Goal: Obtain resource: Obtain resource

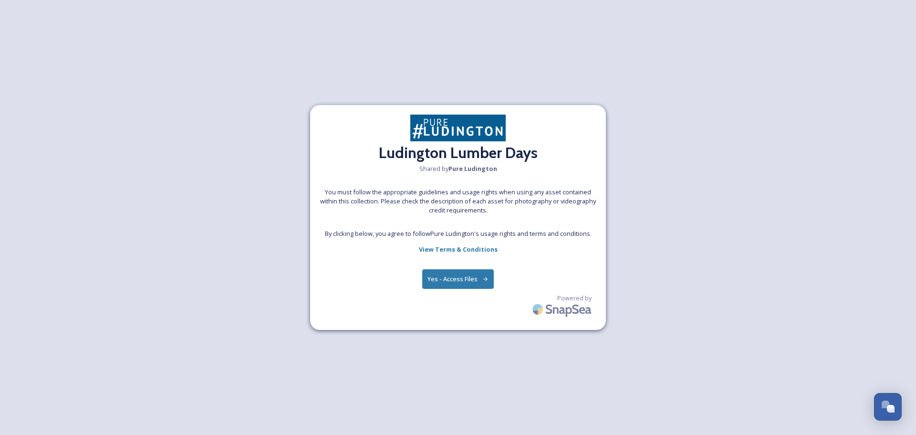
click at [464, 284] on button "Yes - Access Files" at bounding box center [458, 279] width 72 height 20
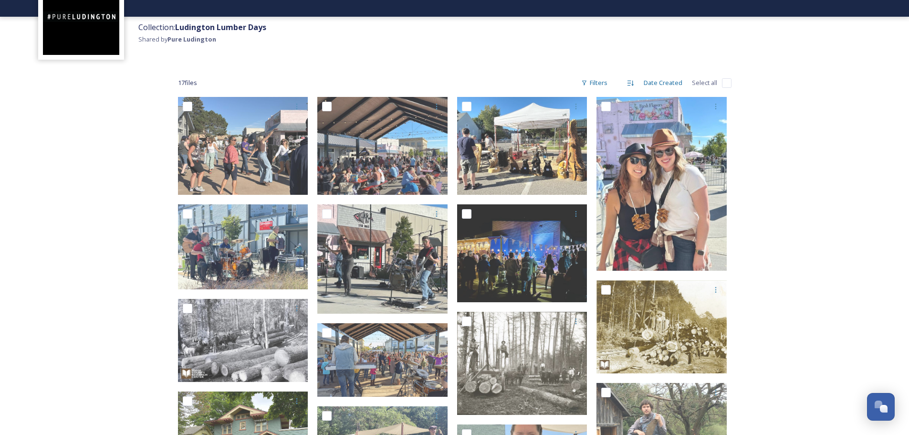
scroll to position [95, 0]
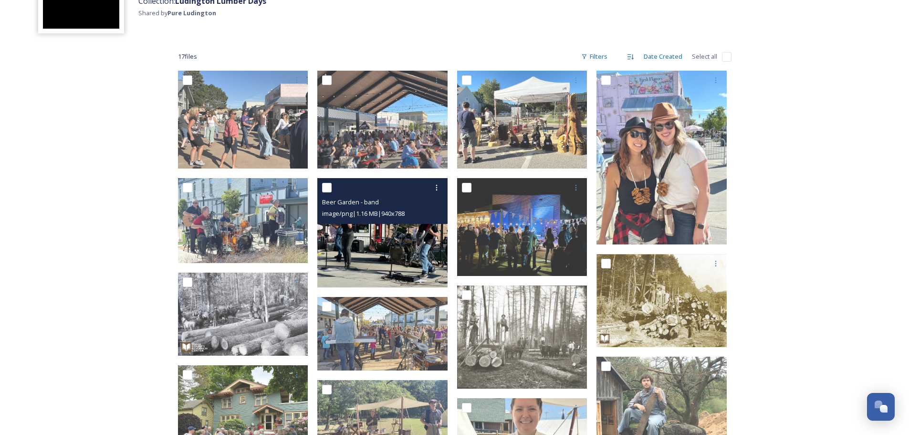
click at [326, 186] on input "checkbox" at bounding box center [327, 188] width 10 height 10
checkbox input "true"
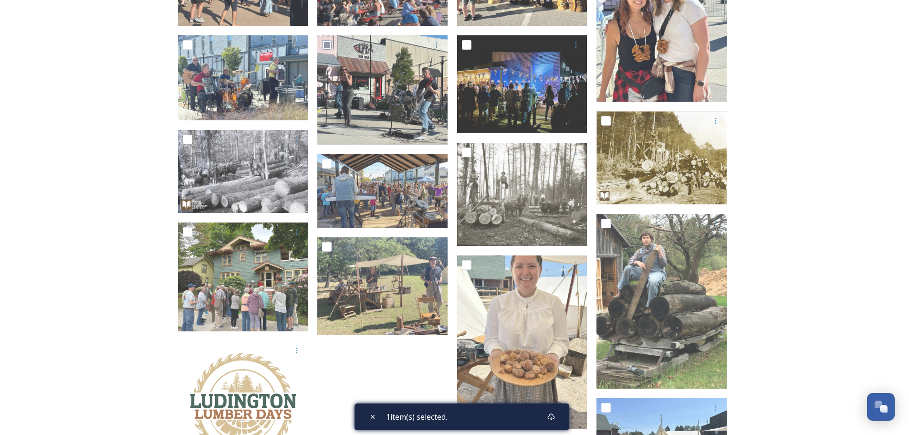
scroll to position [238, 0]
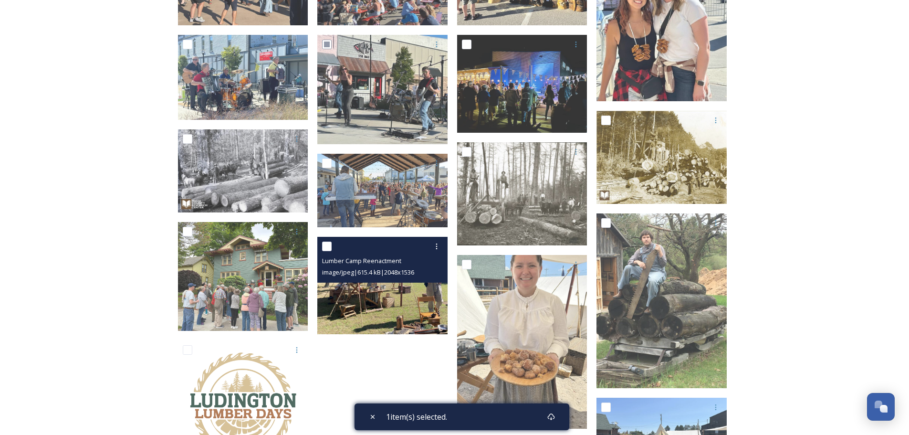
click at [328, 248] on input "checkbox" at bounding box center [327, 246] width 10 height 10
checkbox input "true"
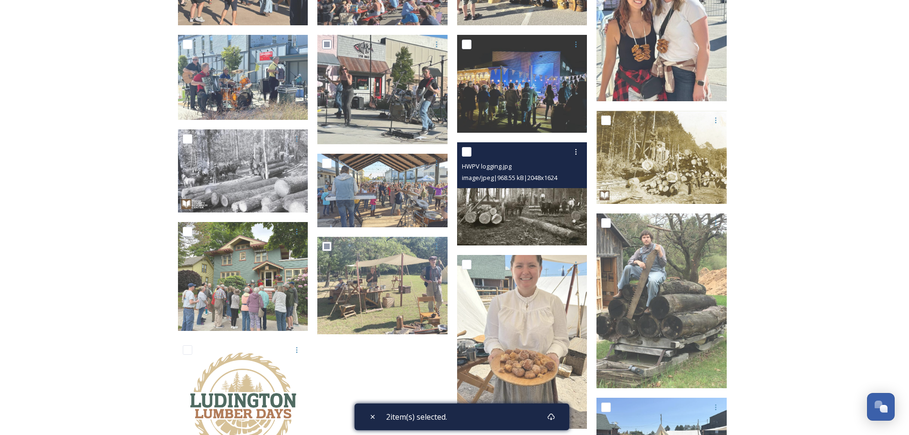
click at [467, 147] on input "checkbox" at bounding box center [467, 152] width 10 height 10
checkbox input "true"
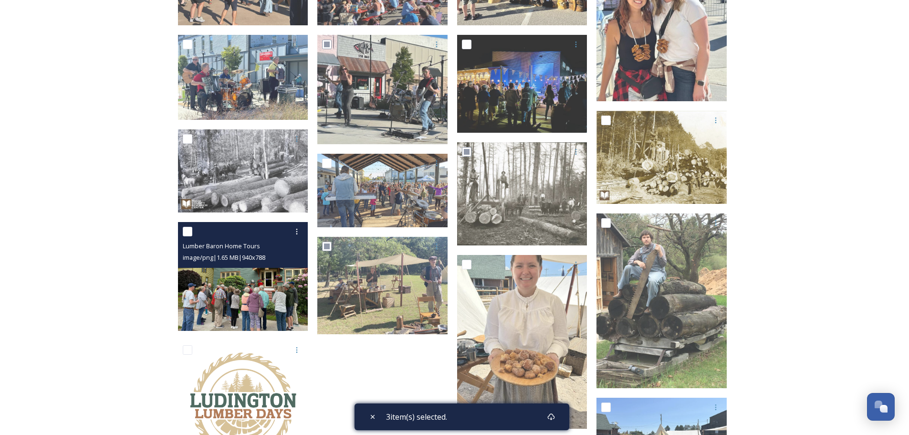
click at [188, 232] on input "checkbox" at bounding box center [188, 232] width 10 height 10
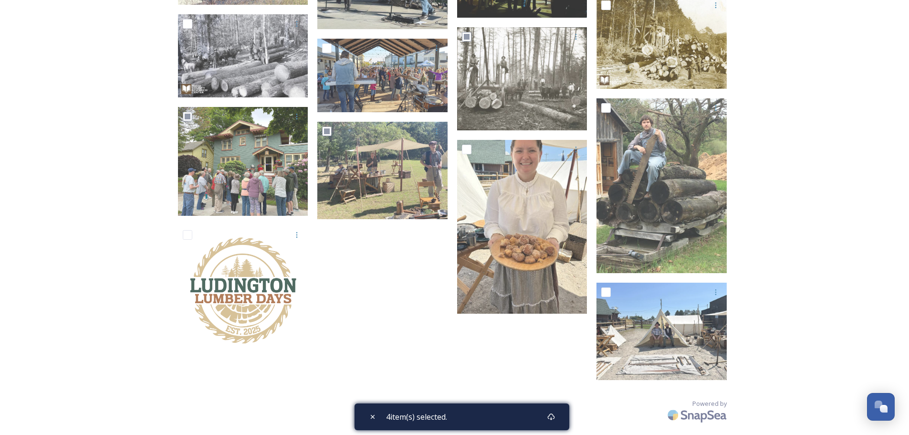
scroll to position [20, 0]
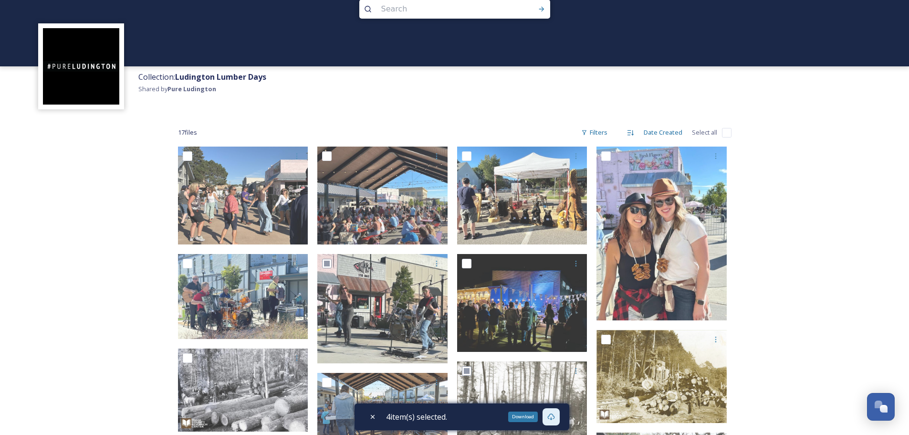
click at [554, 418] on icon at bounding box center [550, 416] width 7 height 7
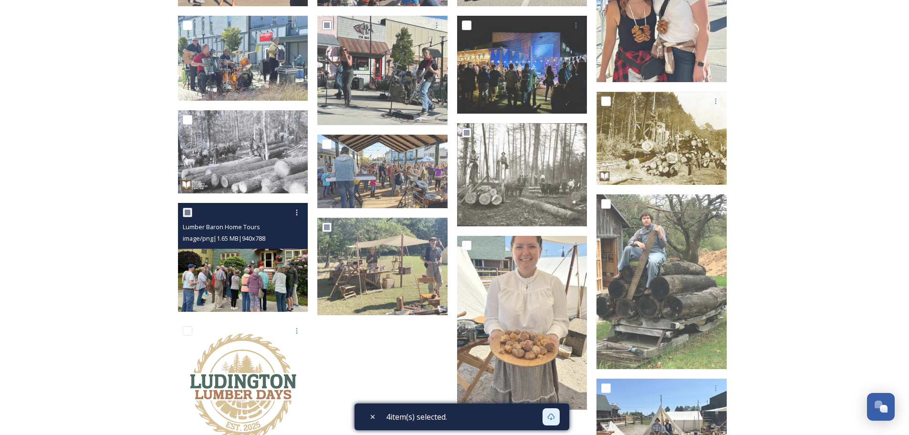
scroll to position [258, 0]
click at [186, 212] on input "checkbox" at bounding box center [188, 212] width 10 height 10
checkbox input "false"
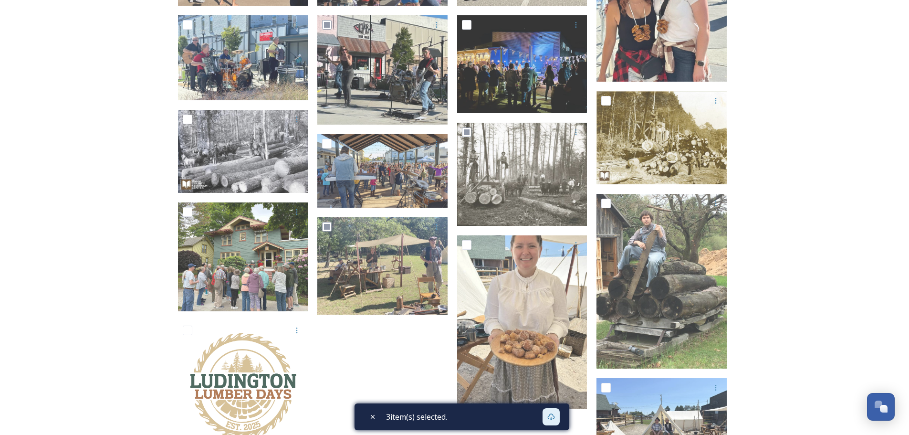
click at [824, 194] on div "Collection: Ludington Lumber Days Shared by Pure Ludington 17 file s Filters Da…" at bounding box center [454, 136] width 909 height 788
click at [372, 415] on icon at bounding box center [373, 417] width 8 height 8
checkbox input "false"
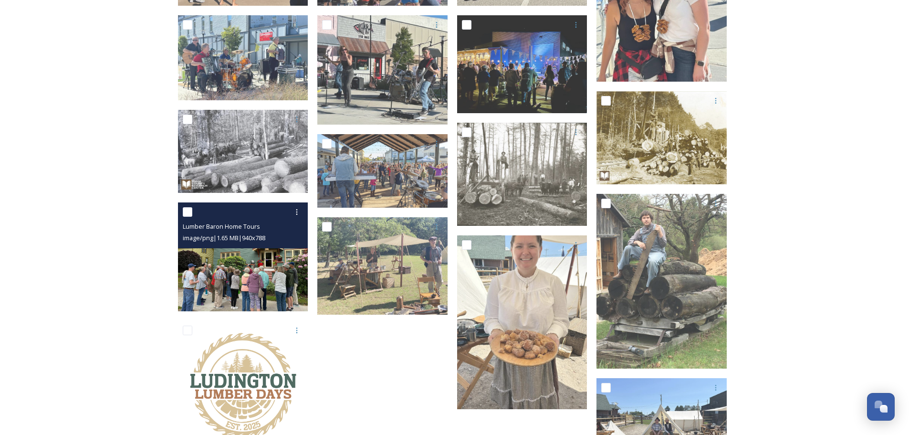
click at [190, 211] on input "checkbox" at bounding box center [188, 212] width 10 height 10
checkbox input "true"
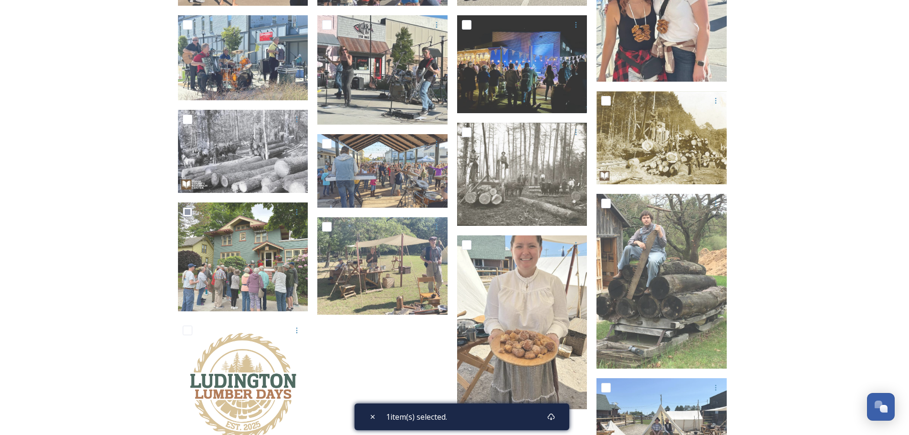
click at [527, 415] on div "1 item(s) selected." at bounding box center [461, 416] width 215 height 27
click at [553, 417] on icon at bounding box center [550, 416] width 7 height 7
click at [764, 312] on div "Collection: Ludington Lumber Days Shared by Pure Ludington 17 file s Filters Da…" at bounding box center [454, 136] width 909 height 788
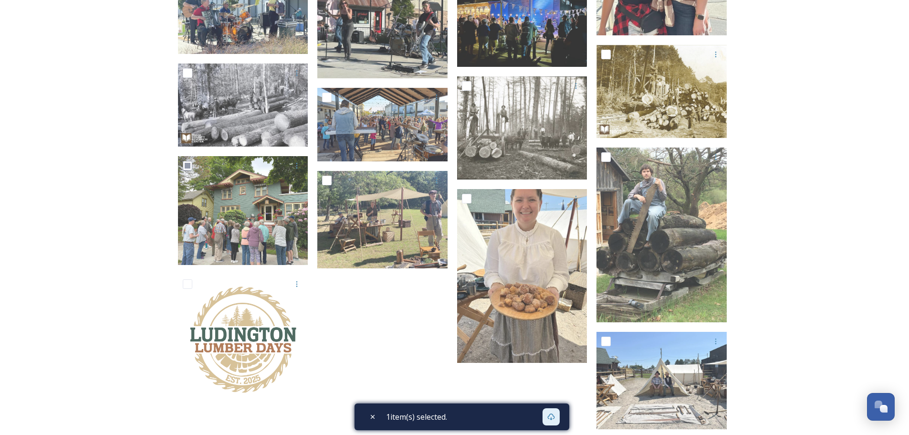
scroll to position [353, 0]
